Goal: Task Accomplishment & Management: Manage account settings

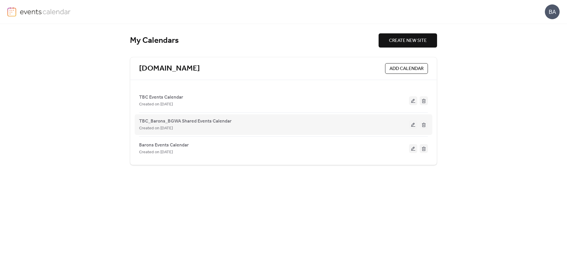
click at [411, 125] on button at bounding box center [413, 124] width 8 height 9
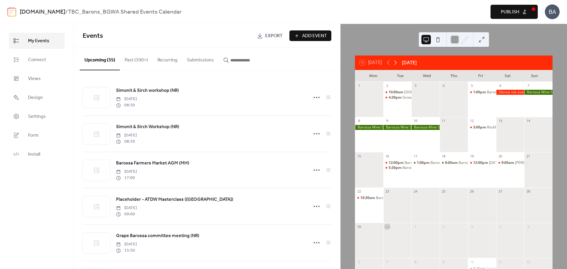
click at [397, 64] on icon at bounding box center [395, 63] width 3 height 4
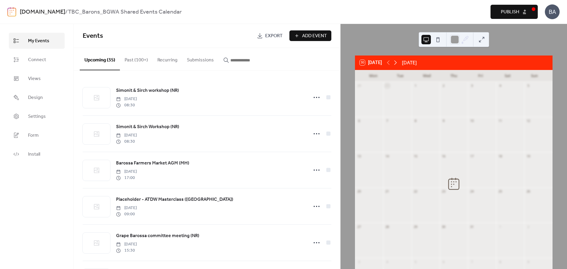
click at [397, 64] on icon at bounding box center [395, 63] width 3 height 4
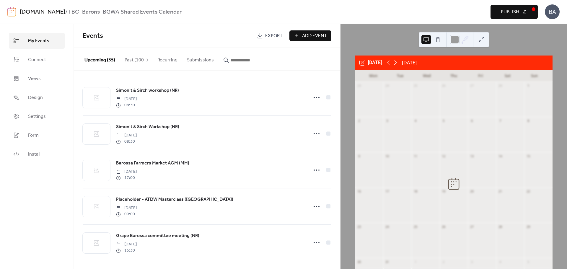
click at [397, 64] on icon at bounding box center [395, 63] width 3 height 4
click at [397, 62] on icon at bounding box center [395, 62] width 7 height 7
click at [396, 62] on icon at bounding box center [395, 62] width 7 height 7
click at [397, 62] on icon at bounding box center [395, 63] width 3 height 4
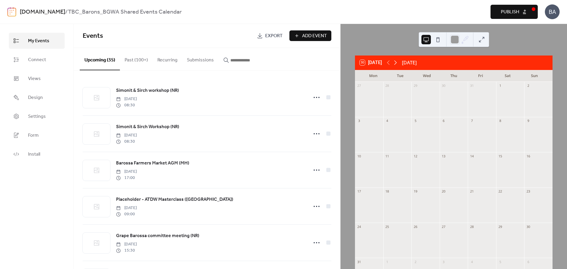
click at [397, 61] on icon at bounding box center [395, 62] width 7 height 7
